Goal: Transaction & Acquisition: Purchase product/service

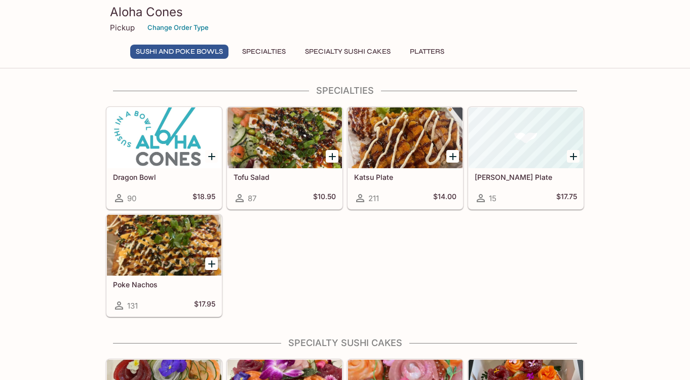
scroll to position [236, 0]
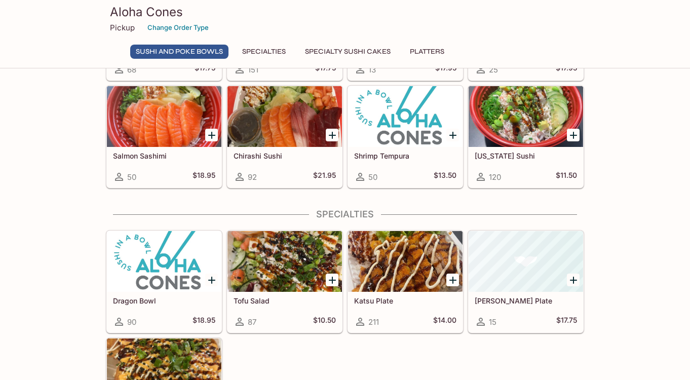
click at [521, 308] on div "[PERSON_NAME] Plate 15 $17.75" at bounding box center [526, 312] width 115 height 41
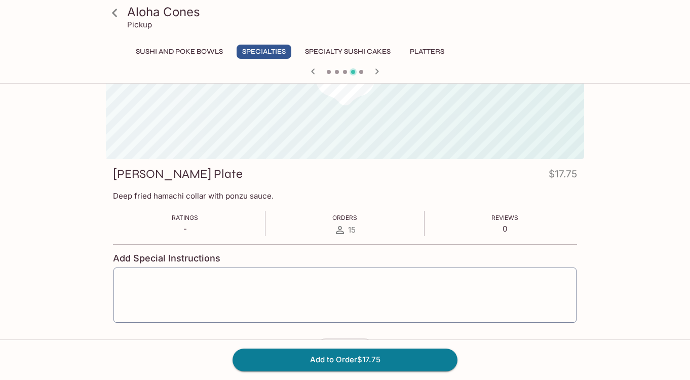
scroll to position [16, 0]
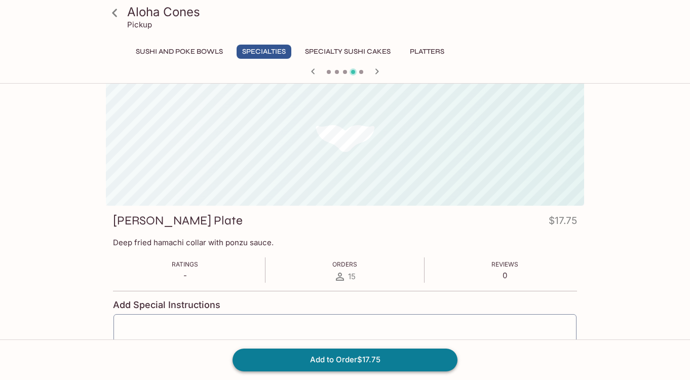
click at [374, 358] on button "Add to Order $17.75" at bounding box center [345, 360] width 225 height 22
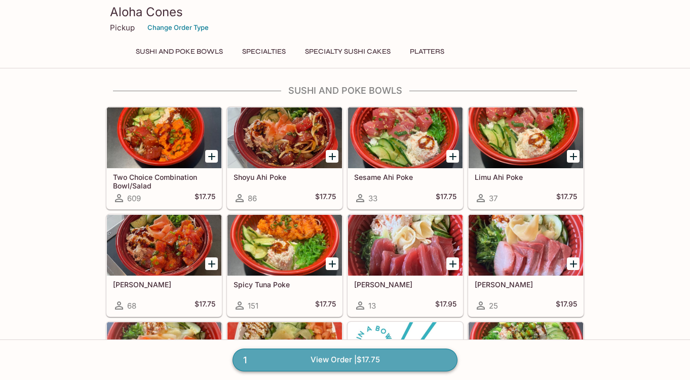
click at [320, 359] on link "1 View Order | $17.75" at bounding box center [345, 360] width 225 height 22
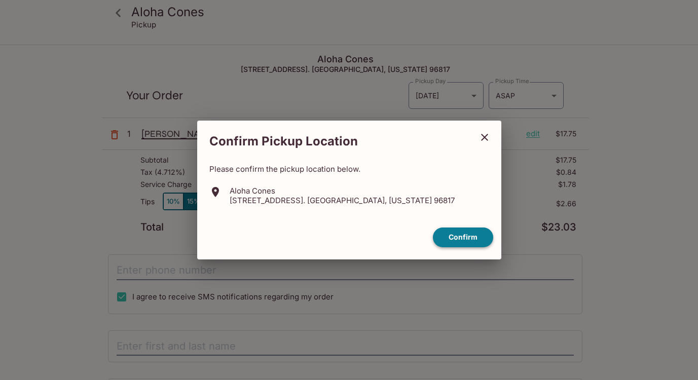
click at [471, 241] on button "Confirm" at bounding box center [463, 238] width 60 height 20
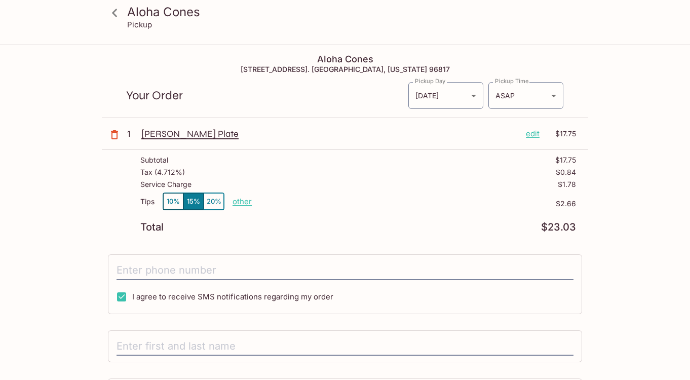
scroll to position [2, 0]
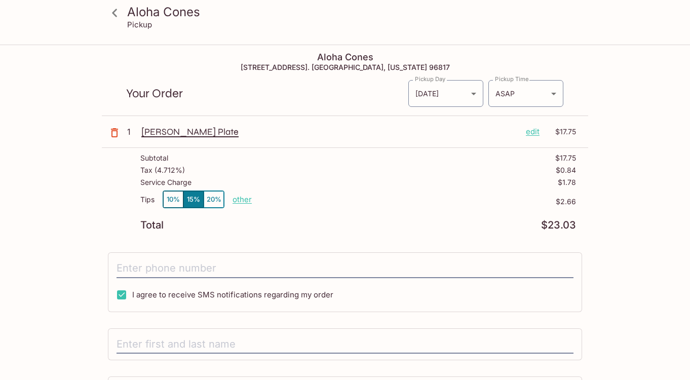
click at [244, 198] on p "other" at bounding box center [242, 200] width 19 height 10
click at [168, 196] on button "10%" at bounding box center [173, 199] width 20 height 17
click at [247, 198] on p "other" at bounding box center [242, 200] width 19 height 10
type input "0.00"
click at [405, 198] on p "$0.00" at bounding box center [414, 202] width 324 height 8
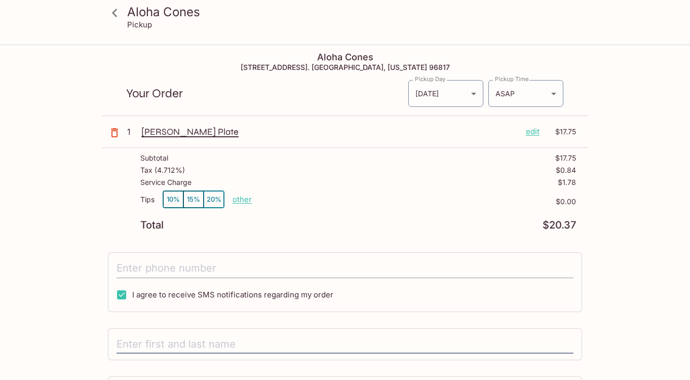
click at [282, 275] on input "tel" at bounding box center [345, 268] width 457 height 19
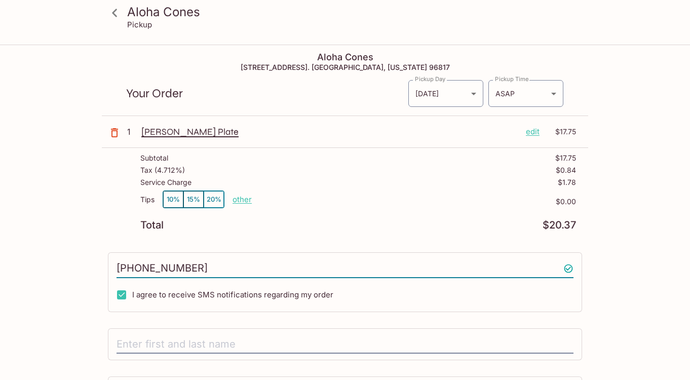
type input "[PHONE_NUMBER]"
click at [365, 285] on div "[PHONE_NUMBER] I agree to receive SMS notifications regarding my order" at bounding box center [345, 282] width 474 height 60
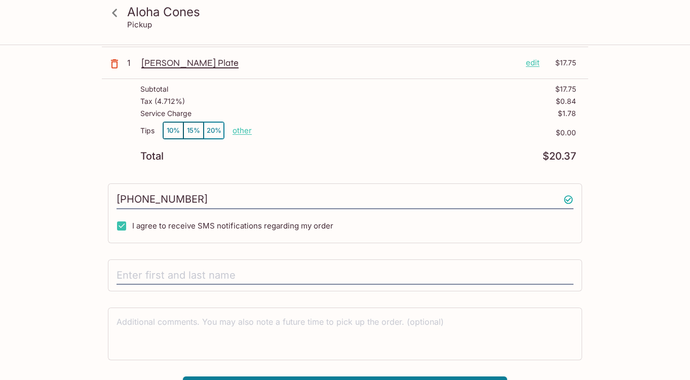
scroll to position [93, 0]
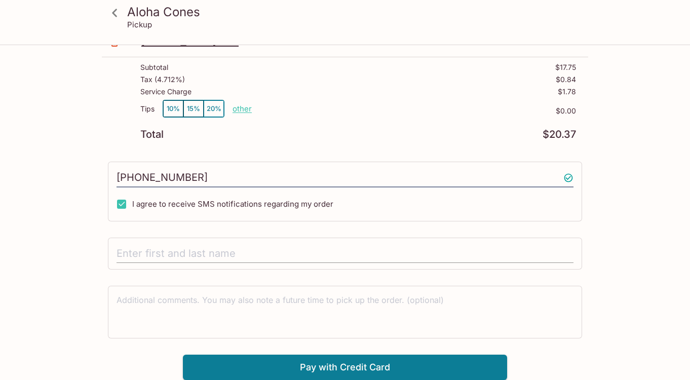
click at [307, 253] on input "text" at bounding box center [345, 253] width 457 height 19
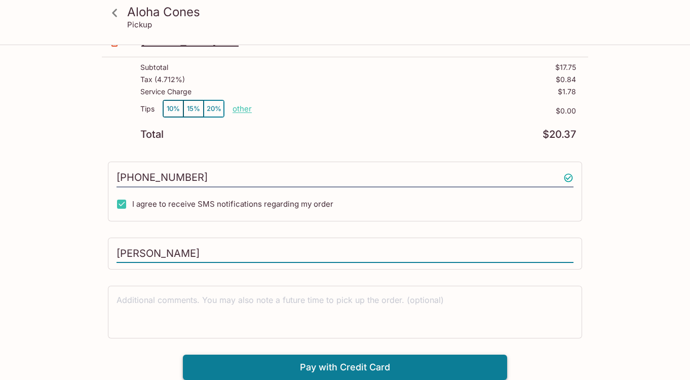
type input "[PERSON_NAME]"
click at [403, 363] on button "Pay with Credit Card" at bounding box center [345, 367] width 324 height 25
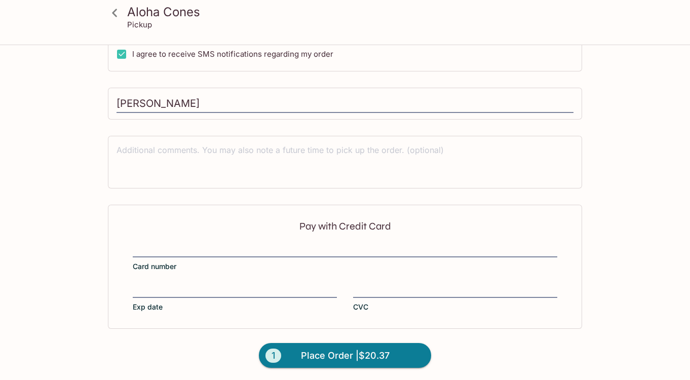
scroll to position [245, 0]
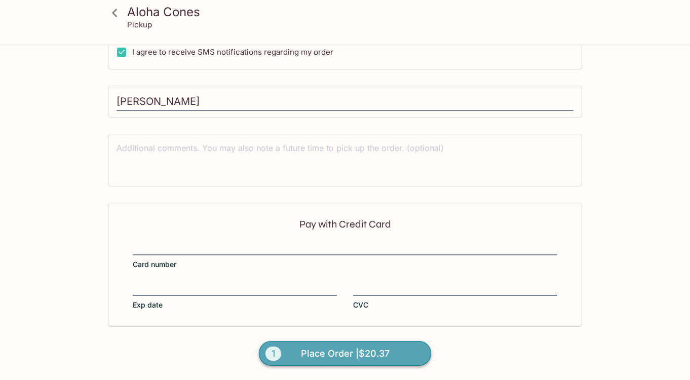
click at [341, 352] on span "Place Order | $20.37" at bounding box center [345, 354] width 89 height 16
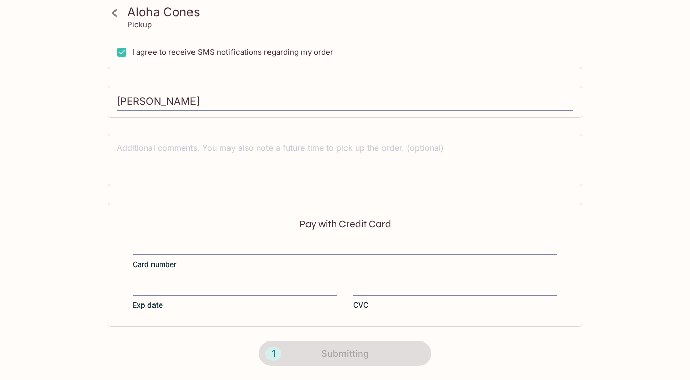
scroll to position [209, 0]
